Goal: Information Seeking & Learning: Check status

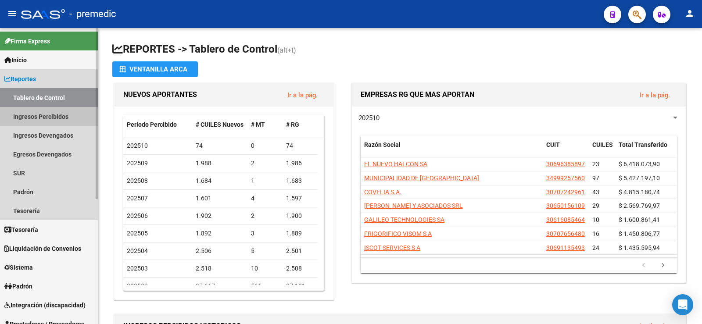
click at [62, 111] on link "Ingresos Percibidos" at bounding box center [49, 116] width 98 height 19
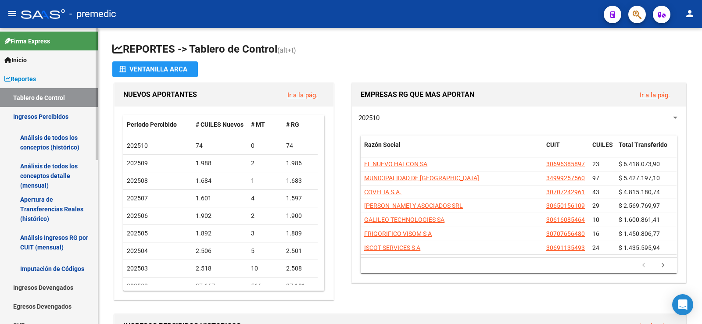
click at [53, 111] on link "Ingresos Percibidos" at bounding box center [49, 116] width 98 height 19
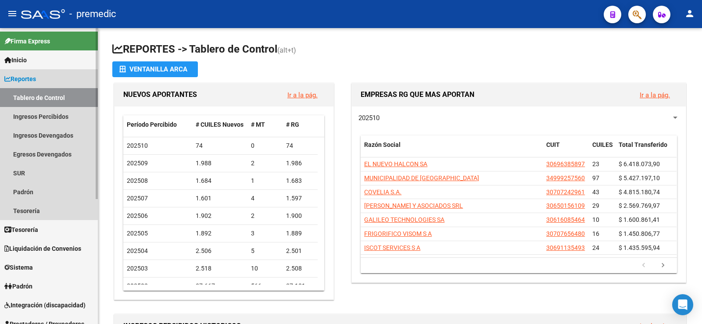
click at [46, 82] on link "Reportes" at bounding box center [49, 78] width 98 height 19
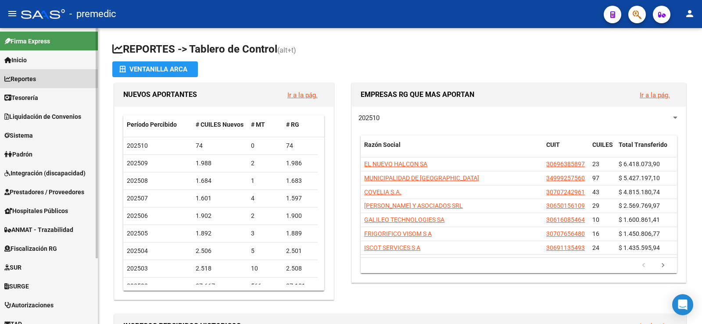
click at [63, 86] on link "Reportes" at bounding box center [49, 78] width 98 height 19
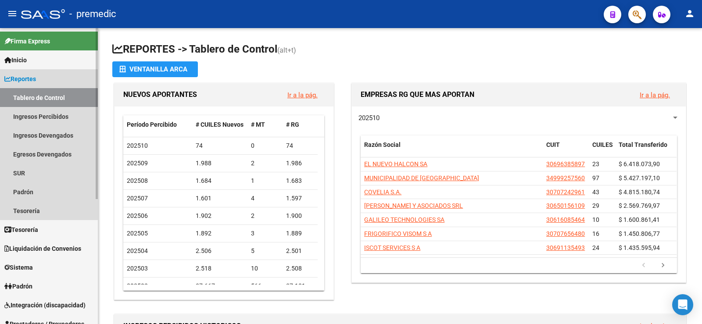
click at [65, 95] on link "Tablero de Control" at bounding box center [49, 97] width 98 height 19
click at [59, 119] on link "Ingresos Percibidos" at bounding box center [49, 116] width 98 height 19
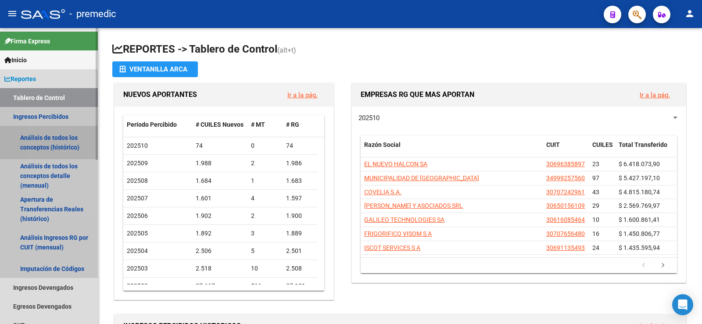
click at [67, 143] on link "Análisis de todos los conceptos (histórico)" at bounding box center [49, 142] width 98 height 33
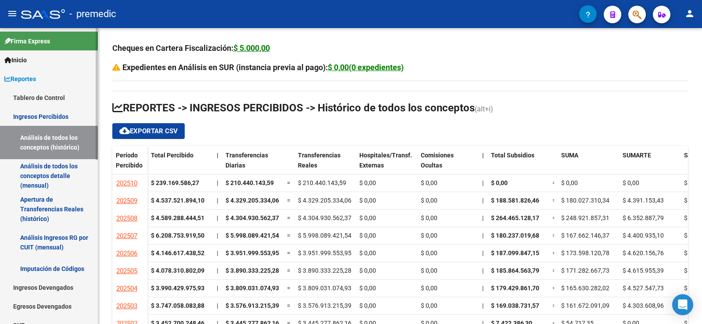
click at [52, 178] on link "Análisis de todos los conceptos detalle (mensual)" at bounding box center [49, 175] width 98 height 33
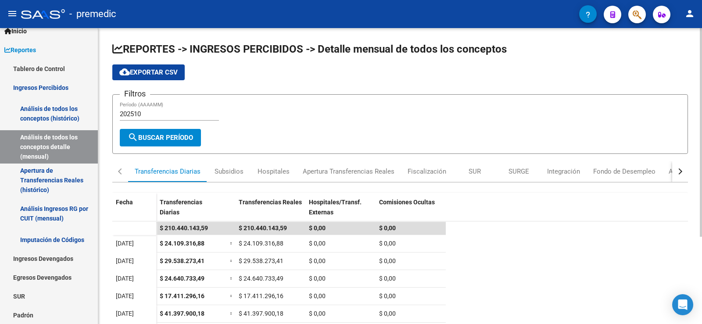
scroll to position [132, 0]
